Goal: Information Seeking & Learning: Learn about a topic

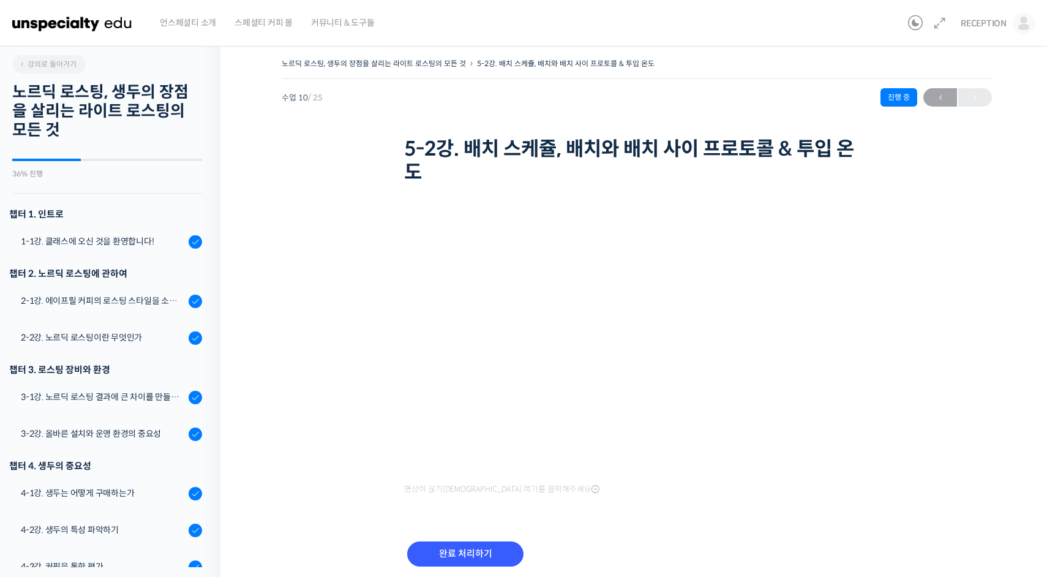
scroll to position [557, 0]
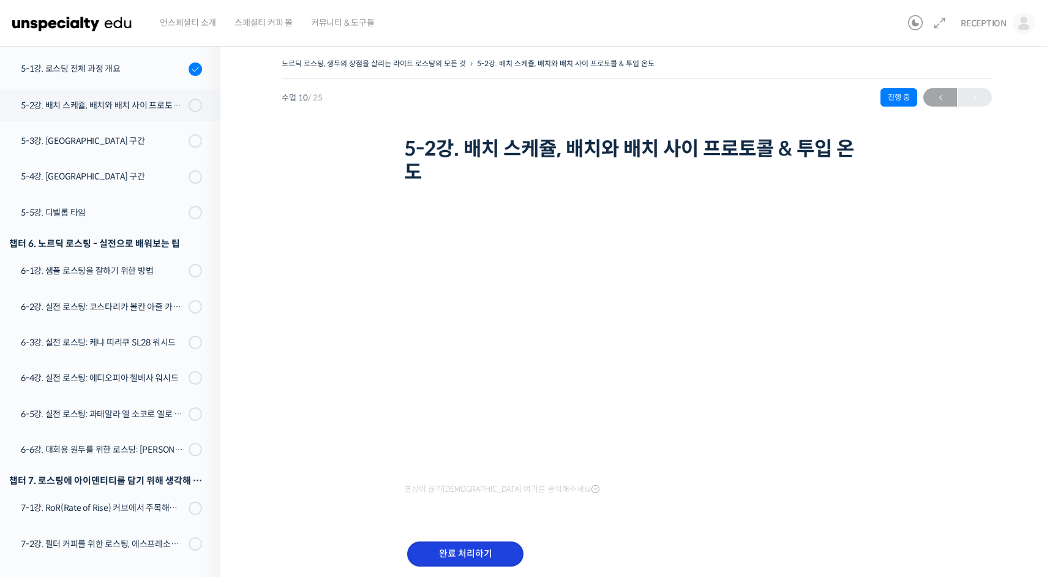
click at [462, 550] on input "완료 처리하기" at bounding box center [465, 553] width 116 height 25
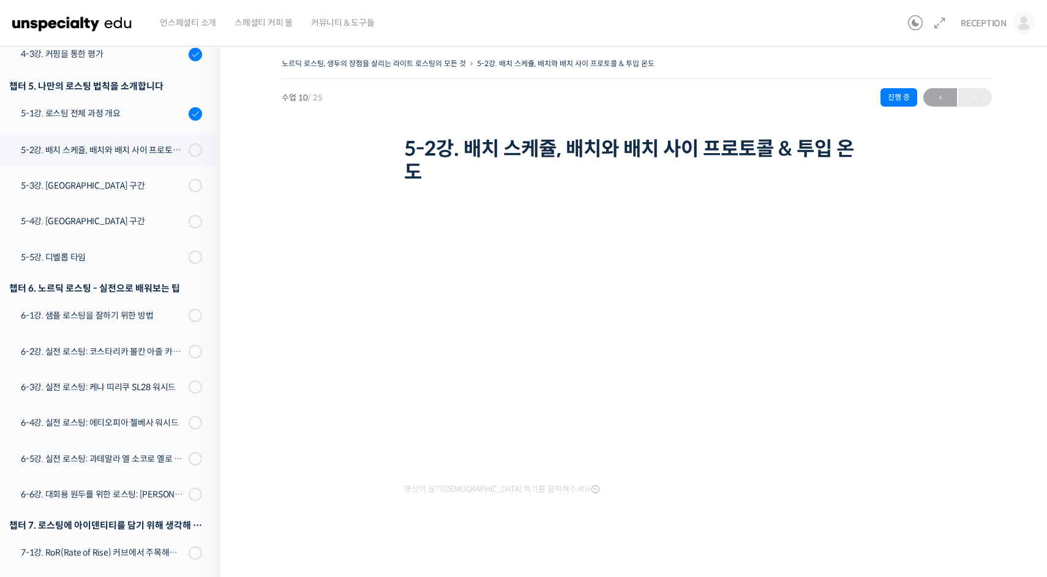
scroll to position [1, 0]
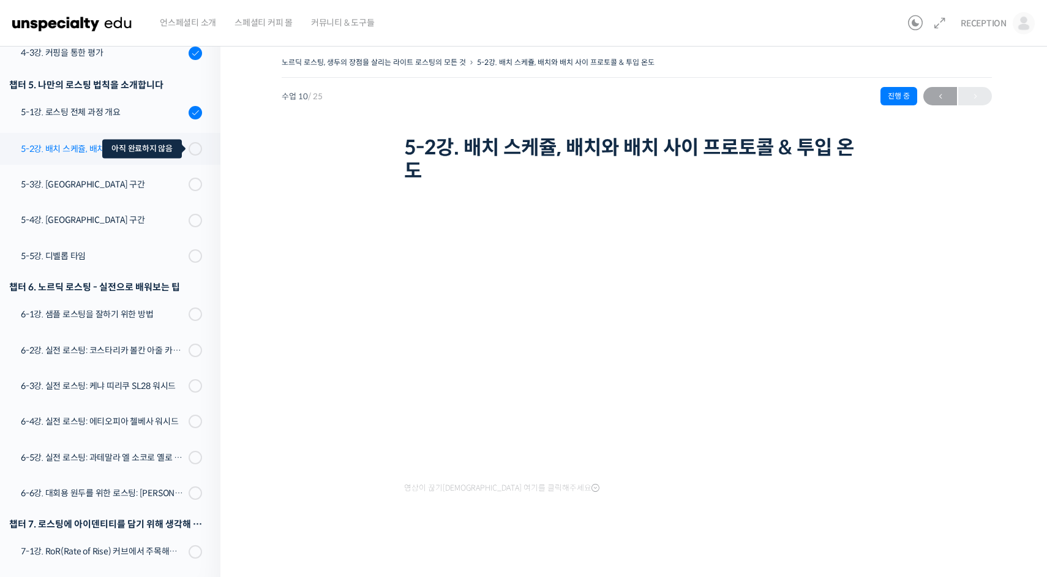
click at [198, 149] on span at bounding box center [198, 148] width 7 height 13
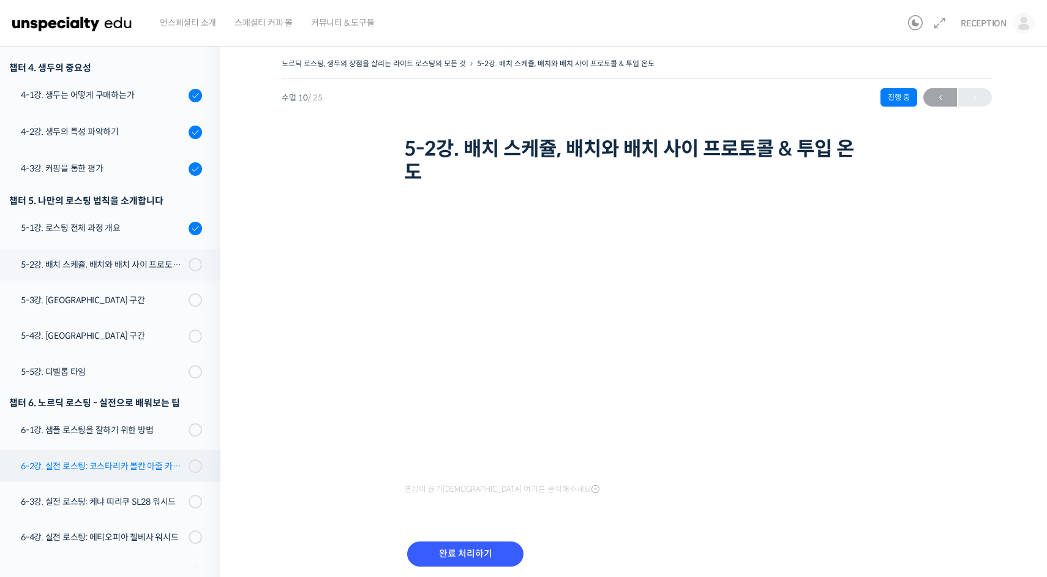
scroll to position [394, 0]
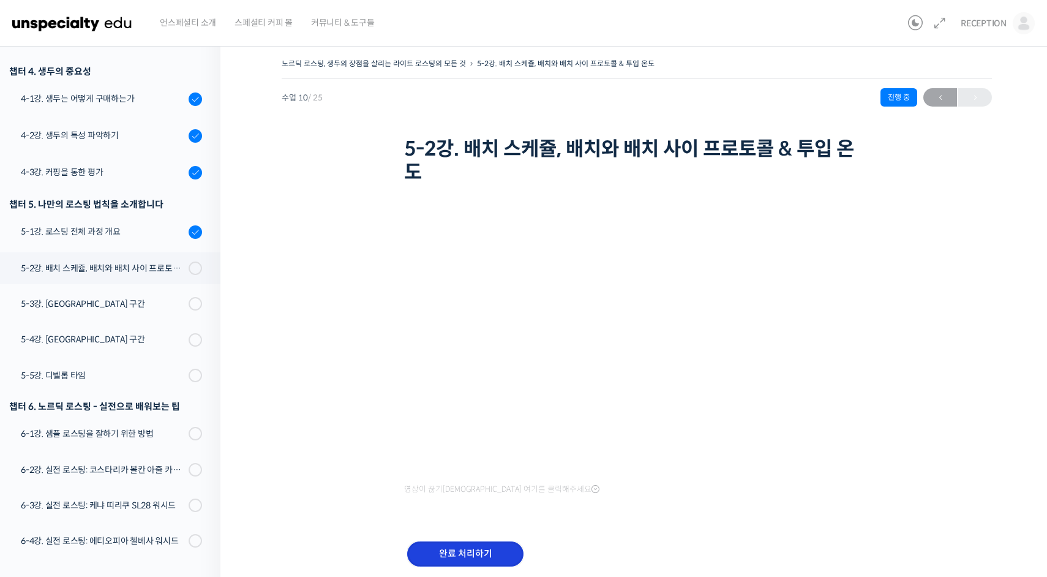
click at [462, 555] on input "완료 처리하기" at bounding box center [465, 553] width 116 height 25
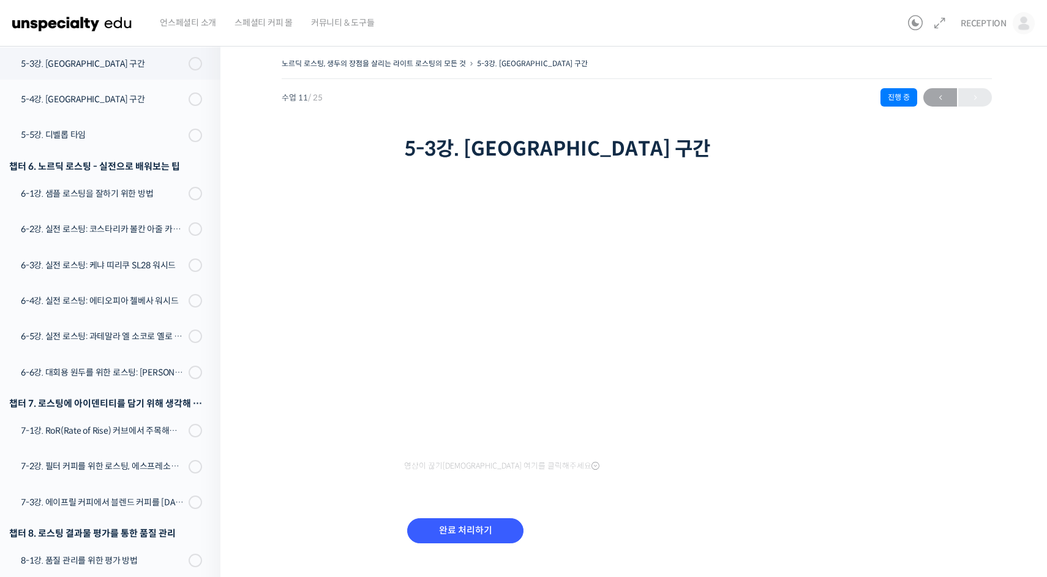
scroll to position [636, 0]
click at [464, 536] on input "완료 처리하기" at bounding box center [465, 530] width 116 height 25
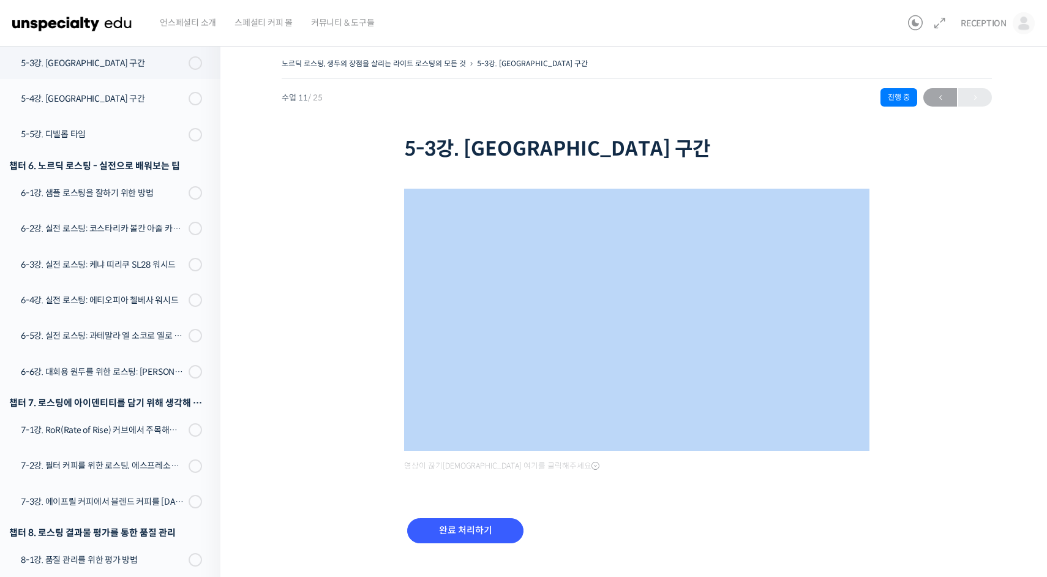
drag, startPoint x: 448, startPoint y: 484, endPoint x: 386, endPoint y: 450, distance: 70.5
click at [388, 450] on div "노르딕 로스팅, 생두의 장점을 살리는 라이트 로스팅의 모든 것 5-3강. 건조 구간 진행 중 수업 11 / 25 진행 중 2026년 10월 0…" at bounding box center [637, 315] width 710 height 521
click at [378, 420] on div "노르딕 로스팅, 생두의 장점을 살리는 라이트 로스팅의 모든 것 5-3강. 건조 구간 진행 중 수업 11 / 25 진행 중 2026년 10월 0…" at bounding box center [637, 315] width 710 height 521
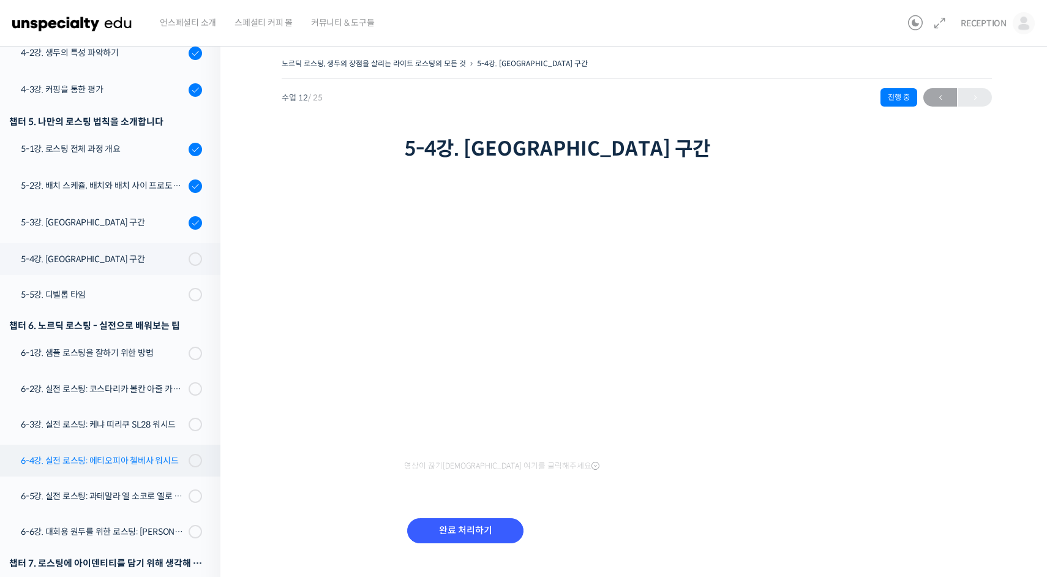
scroll to position [476, 0]
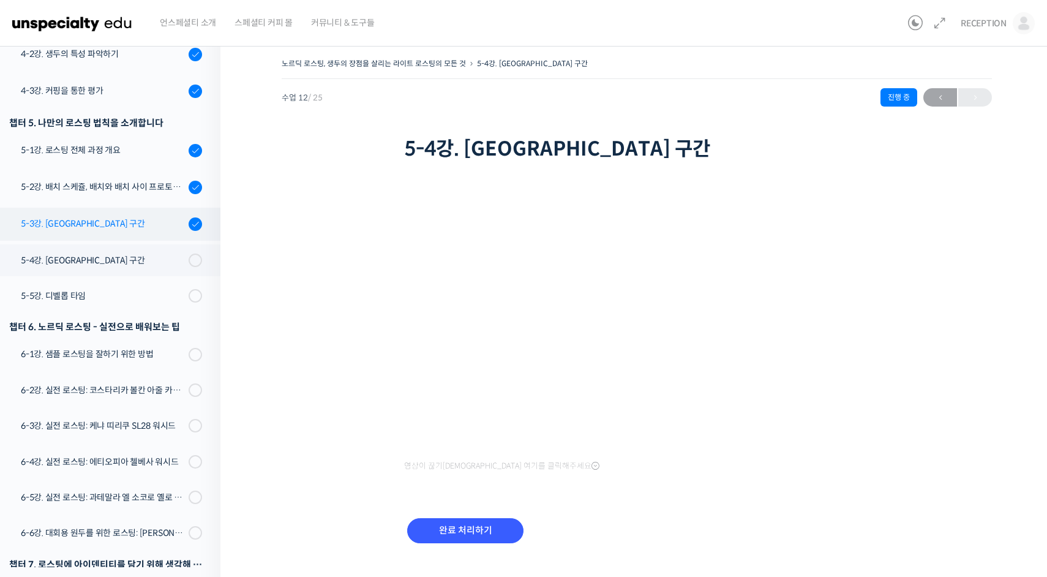
click at [118, 215] on link "5-3강. [GEOGRAPHIC_DATA] 구간" at bounding box center [107, 224] width 227 height 33
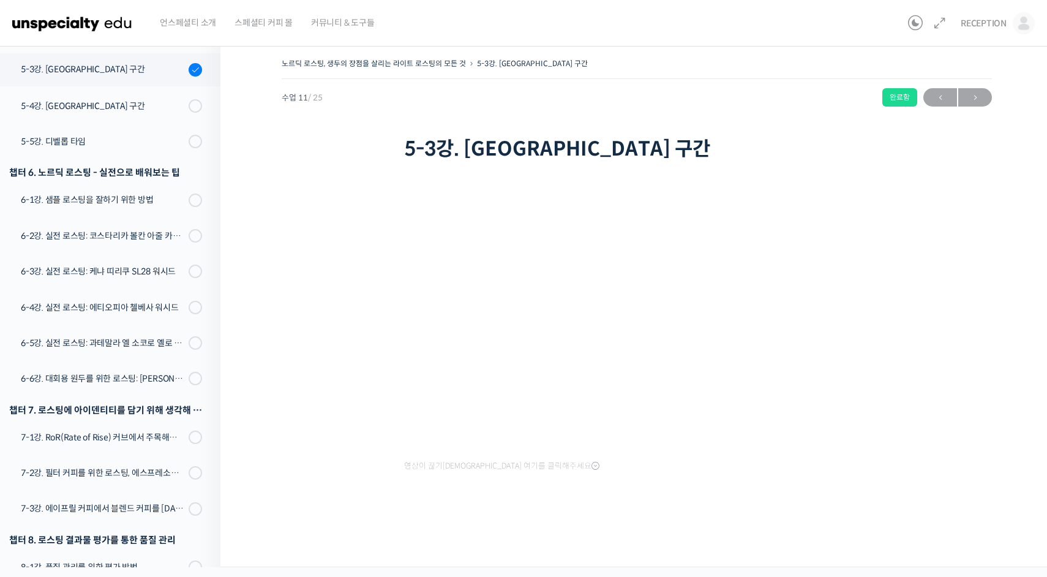
scroll to position [636, 0]
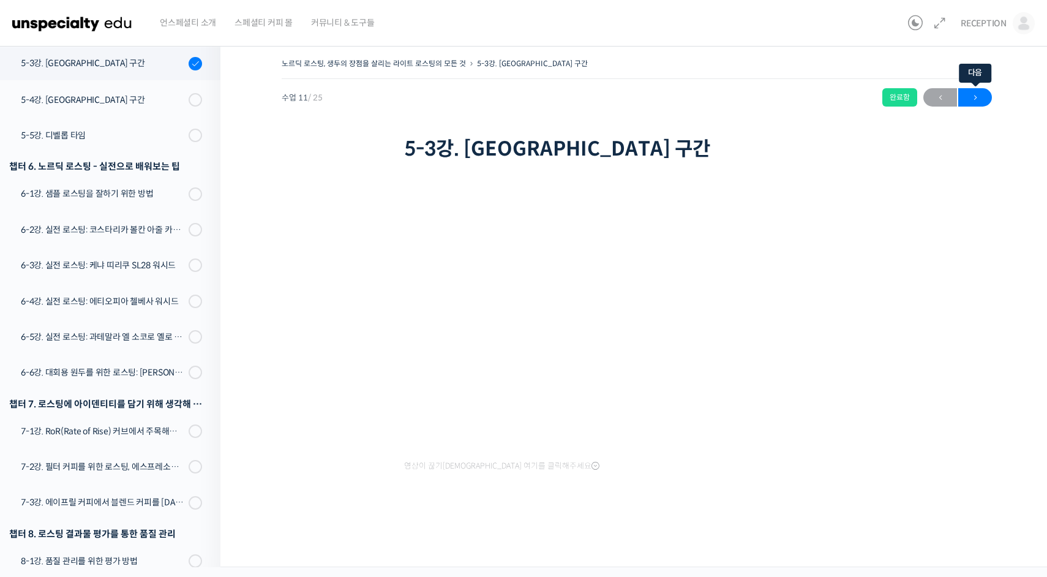
click at [988, 96] on span "→" at bounding box center [975, 97] width 34 height 17
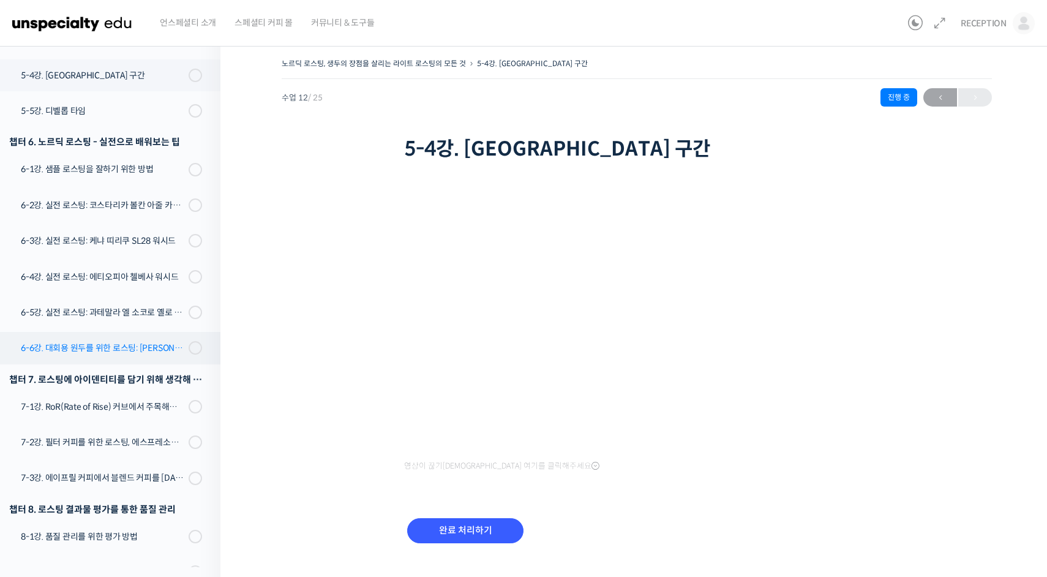
scroll to position [661, 0]
click at [447, 535] on input "완료 처리하기" at bounding box center [465, 530] width 116 height 25
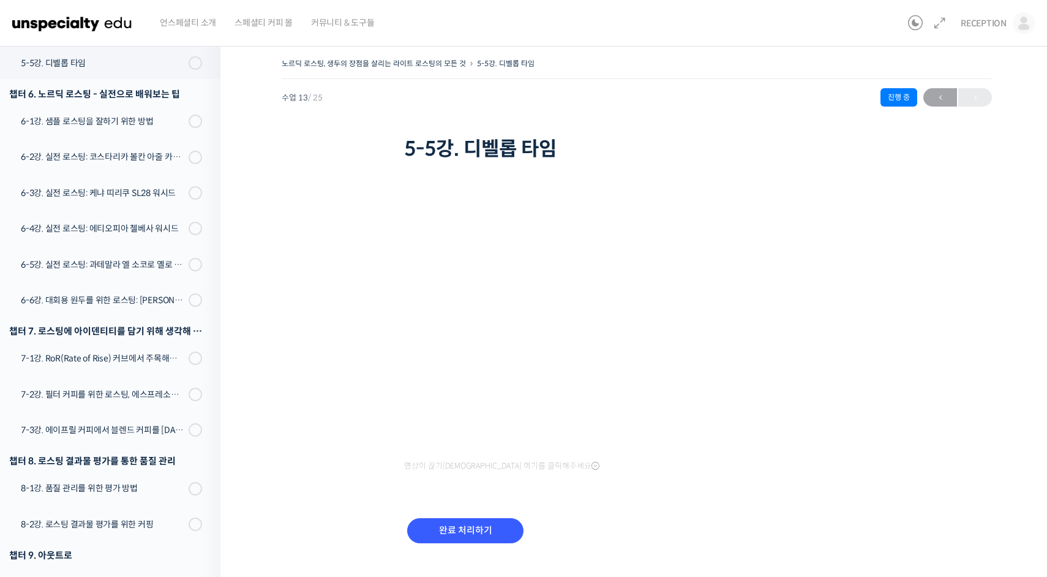
scroll to position [673, 0]
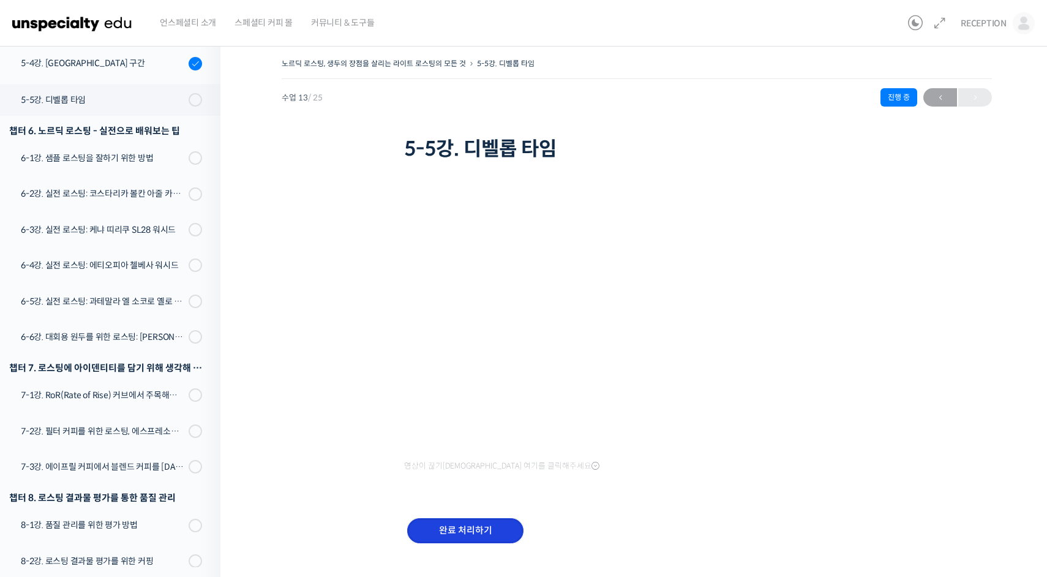
click at [442, 524] on input "완료 처리하기" at bounding box center [465, 530] width 116 height 25
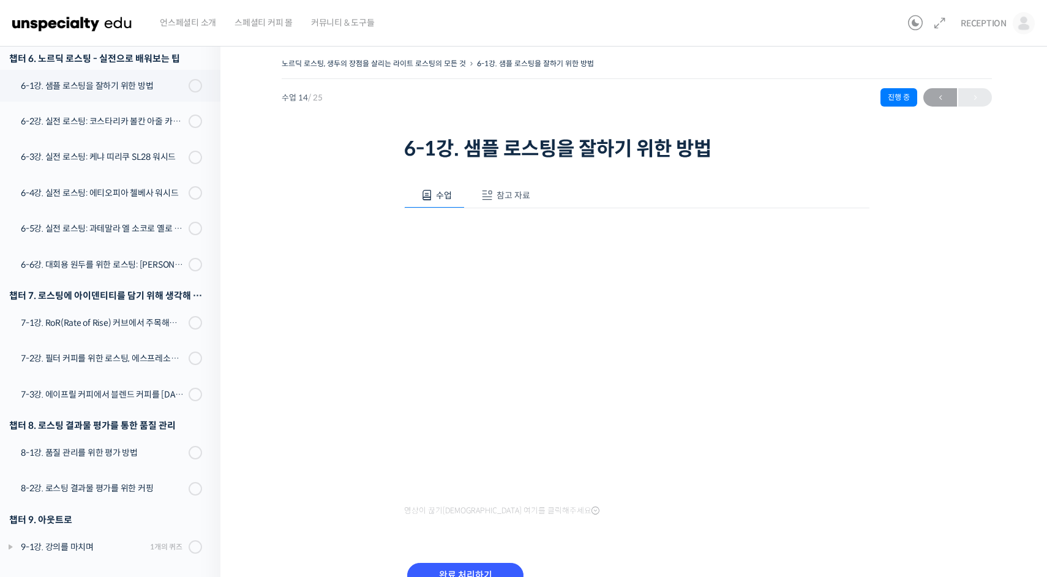
scroll to position [674, 0]
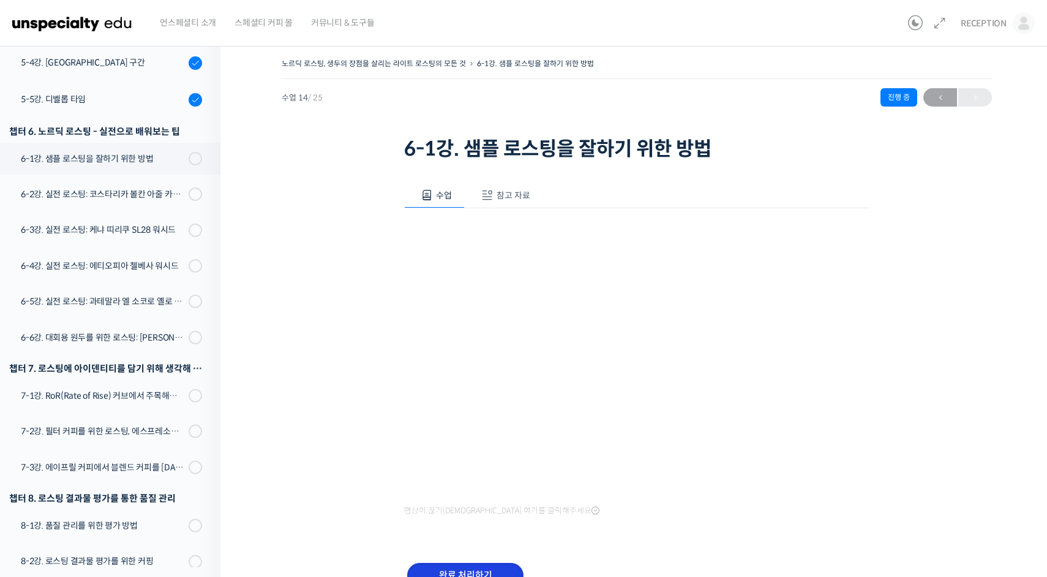
click at [469, 570] on input "완료 처리하기" at bounding box center [465, 575] width 116 height 25
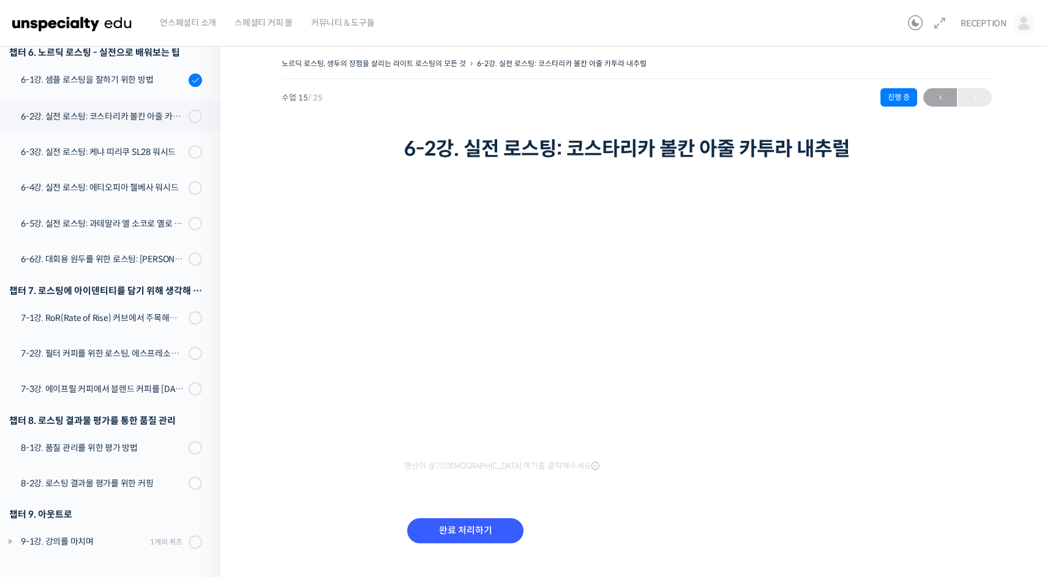
scroll to position [675, 0]
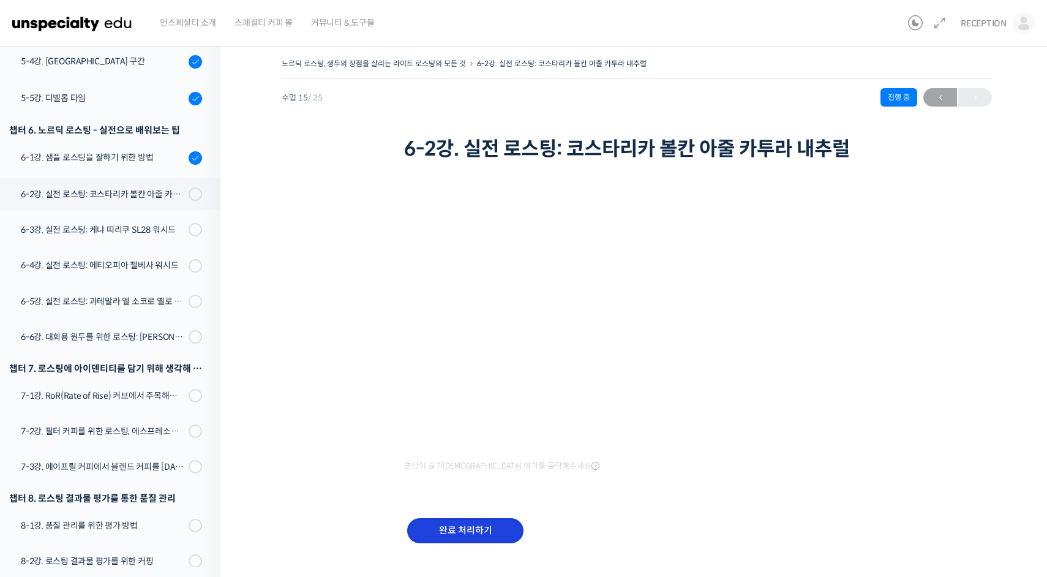
click at [476, 531] on input "완료 처리하기" at bounding box center [465, 530] width 116 height 25
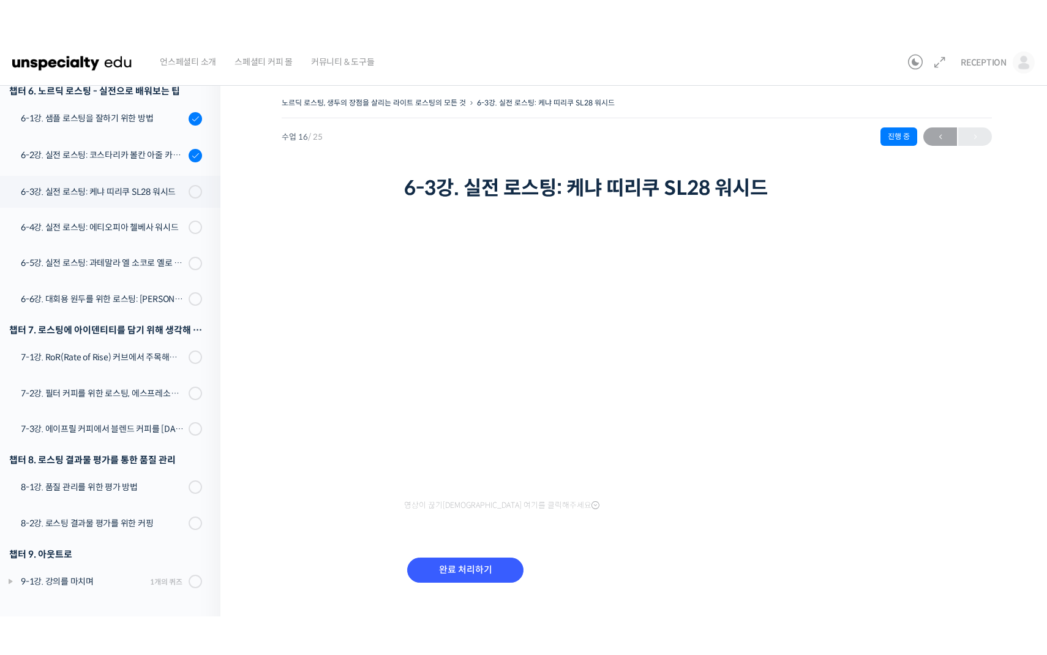
scroll to position [676, 0]
